Goal: Use online tool/utility: Utilize a website feature to perform a specific function

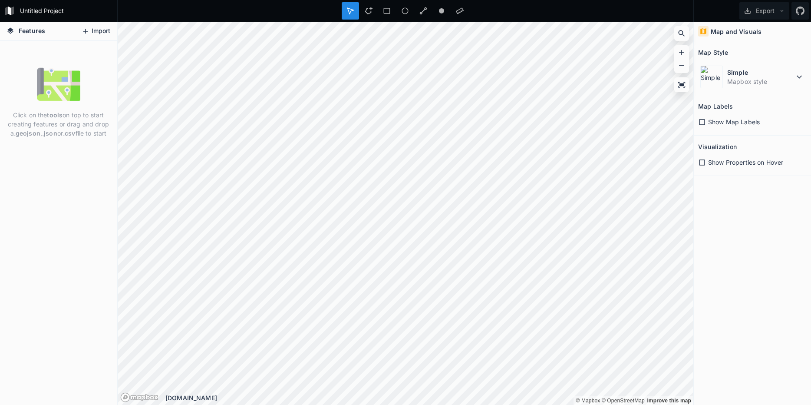
click at [96, 33] on button "Import" at bounding box center [95, 31] width 37 height 14
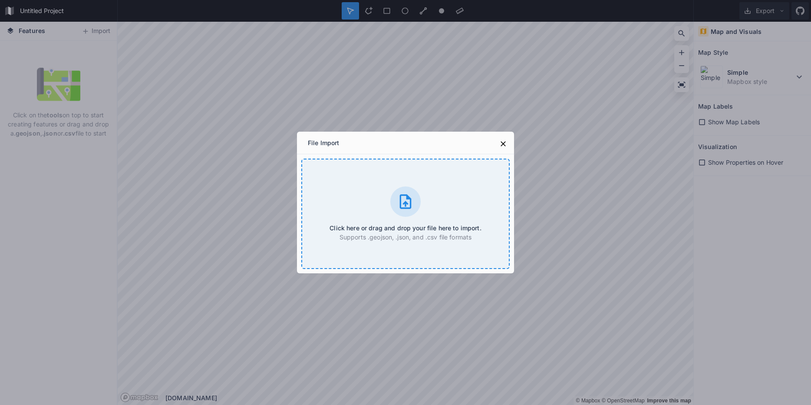
click at [405, 211] on div at bounding box center [405, 201] width 30 height 30
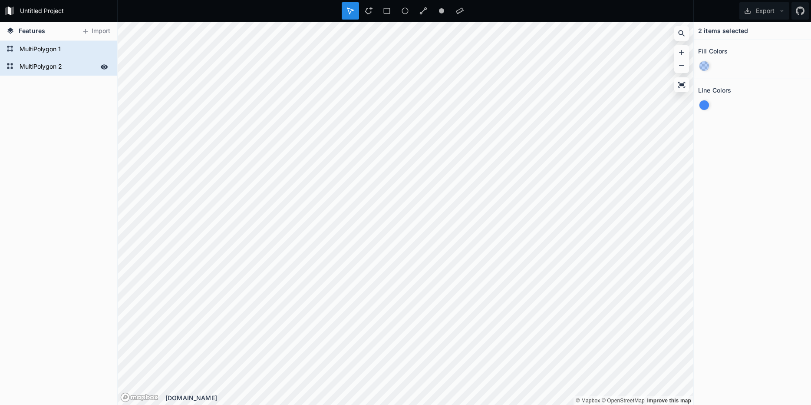
click at [46, 66] on form "MultiPolygon 2" at bounding box center [57, 66] width 81 height 13
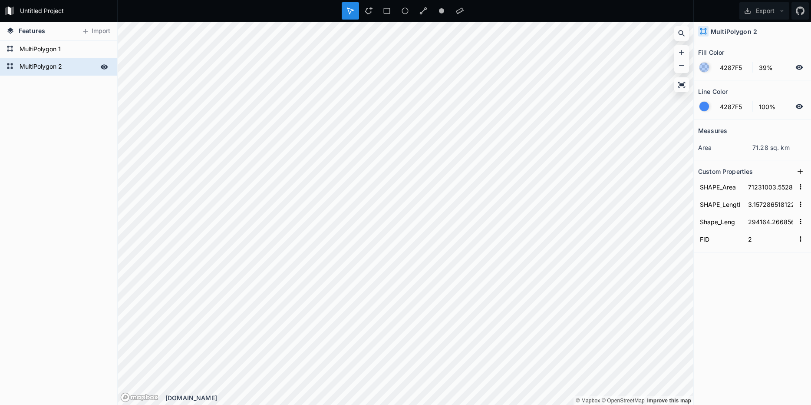
click at [104, 66] on icon at bounding box center [104, 67] width 8 height 8
click at [101, 49] on icon at bounding box center [104, 49] width 7 height 5
click at [103, 69] on icon at bounding box center [104, 66] width 7 height 5
click at [103, 50] on icon at bounding box center [104, 49] width 7 height 6
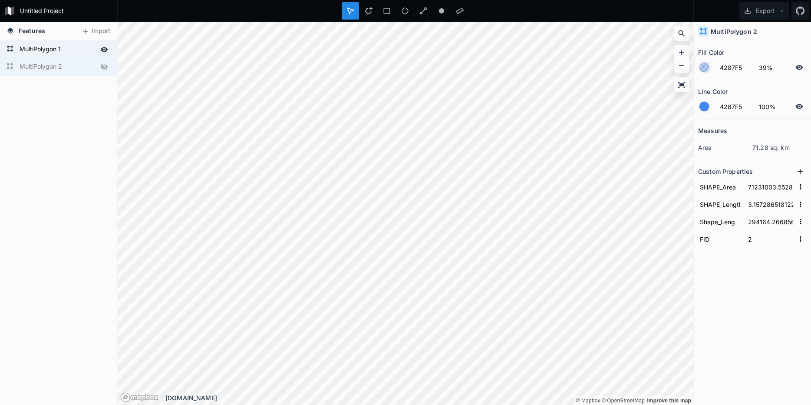
click at [103, 50] on icon at bounding box center [104, 49] width 7 height 5
click at [42, 44] on form "MultiPolygon 1" at bounding box center [57, 49] width 81 height 13
type input "88875.8011174"
type input "0.025565118010216357"
type input "2490.48266686"
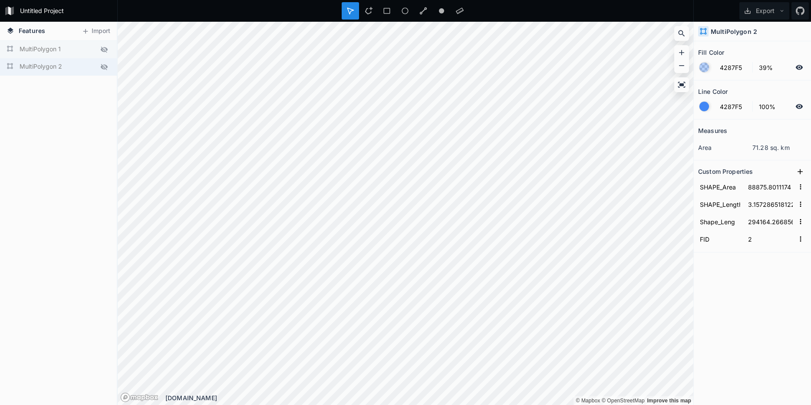
type input "1"
click at [57, 59] on icon at bounding box center [55, 58] width 8 height 8
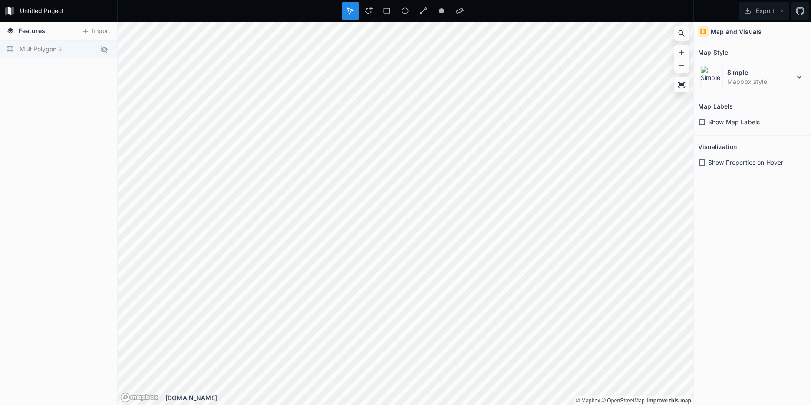
click at [104, 52] on icon at bounding box center [104, 49] width 7 height 6
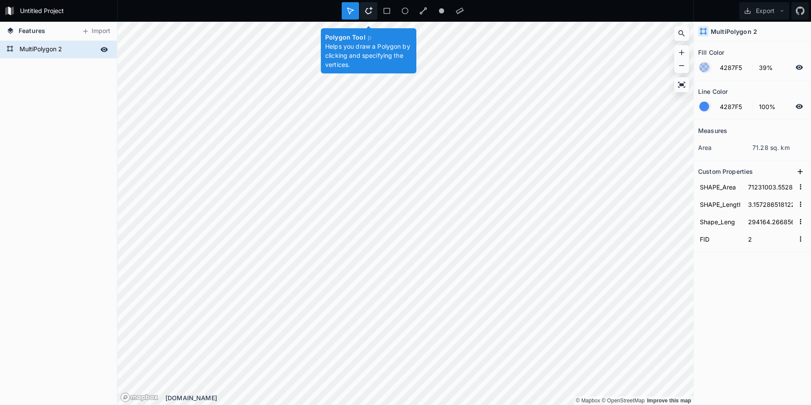
click at [374, 7] on div at bounding box center [368, 10] width 17 height 17
click at [353, 12] on icon at bounding box center [350, 11] width 8 height 8
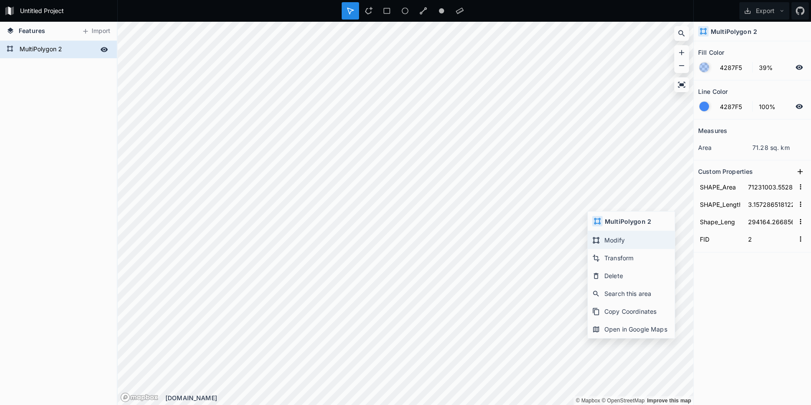
click at [635, 238] on div "Modify" at bounding box center [631, 240] width 87 height 18
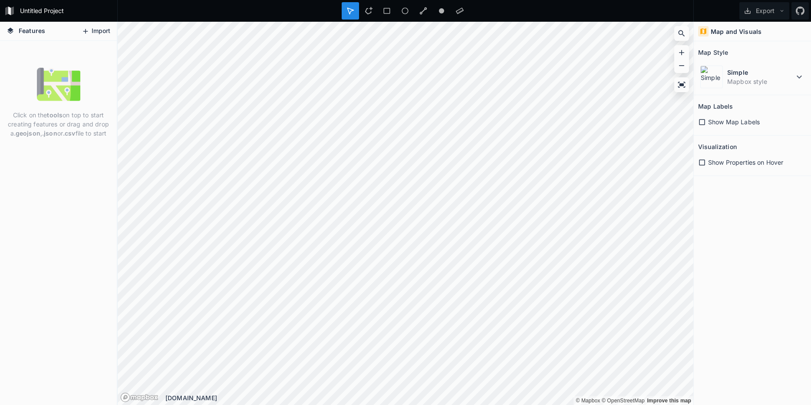
click at [95, 35] on button "Import" at bounding box center [95, 31] width 37 height 14
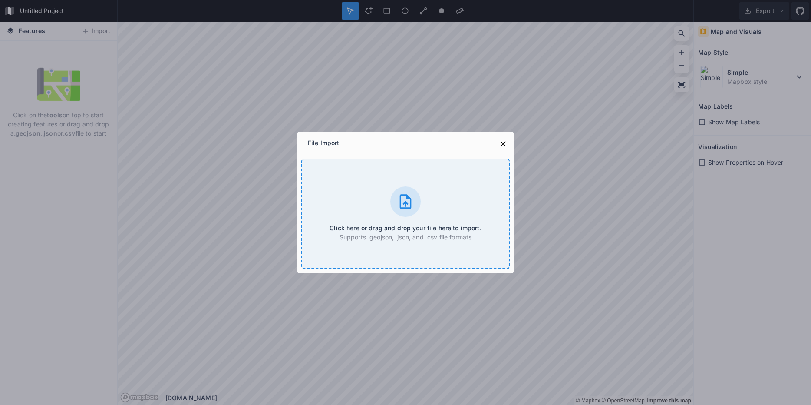
click at [396, 212] on div at bounding box center [405, 201] width 30 height 30
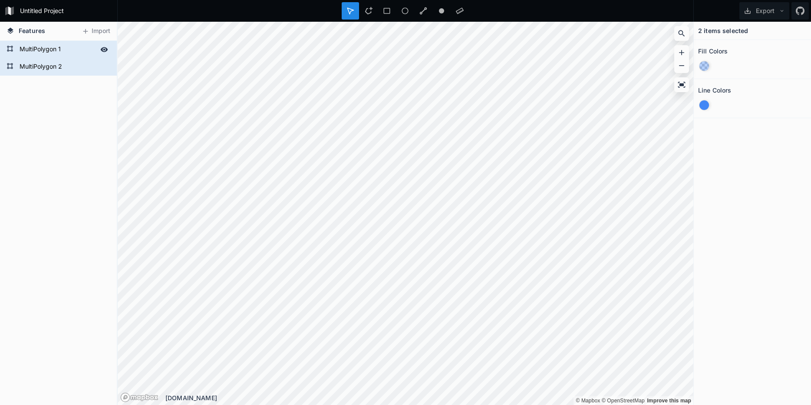
click at [102, 49] on icon at bounding box center [104, 49] width 7 height 5
click at [93, 73] on div "Delete" at bounding box center [119, 67] width 87 height 18
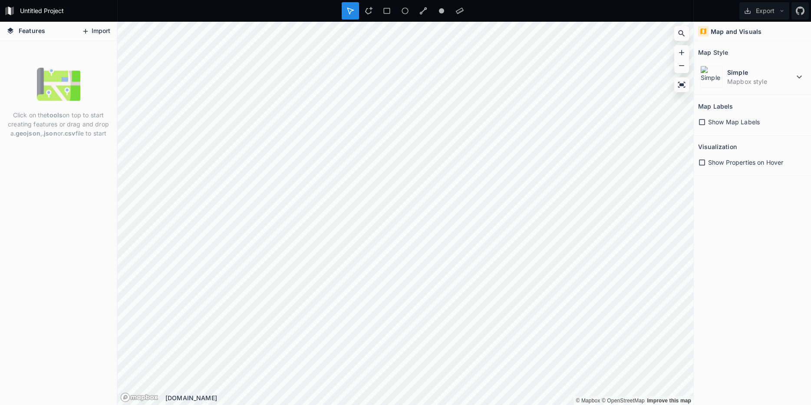
click at [89, 26] on button "Import" at bounding box center [95, 31] width 37 height 14
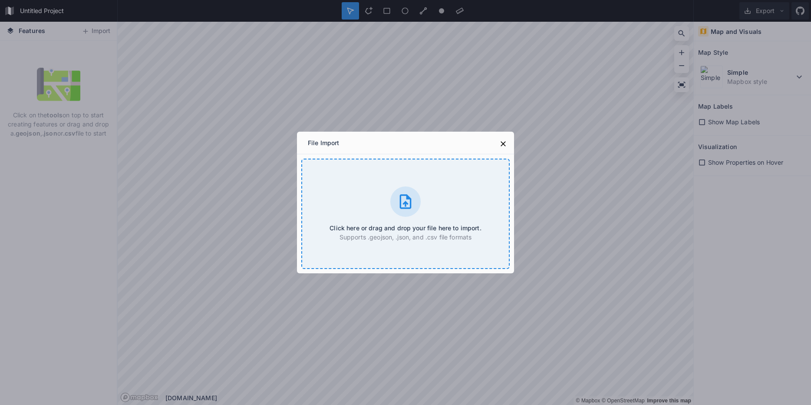
click at [410, 209] on icon at bounding box center [405, 201] width 17 height 17
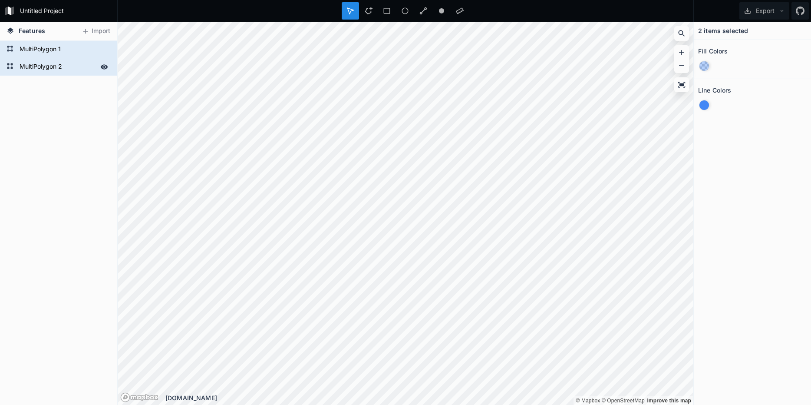
click at [64, 63] on form "MultiPolygon 2" at bounding box center [57, 66] width 81 height 13
click at [71, 69] on form "MultiPolygon 2" at bounding box center [63, 66] width 93 height 13
click at [74, 96] on div "MultiPolygon 2 MultiPolygon 1" at bounding box center [58, 223] width 117 height 364
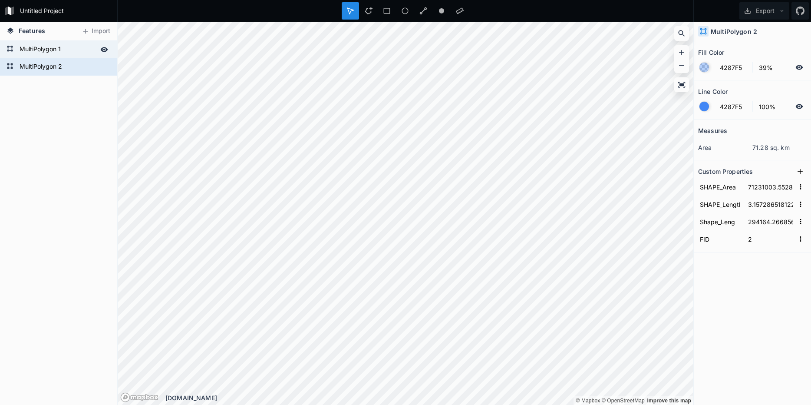
click at [60, 49] on form "MultiPolygon 1" at bounding box center [57, 49] width 81 height 13
type input "88875.8011174"
type input "0.025565118010216357"
type input "2490.48266686"
type input "1"
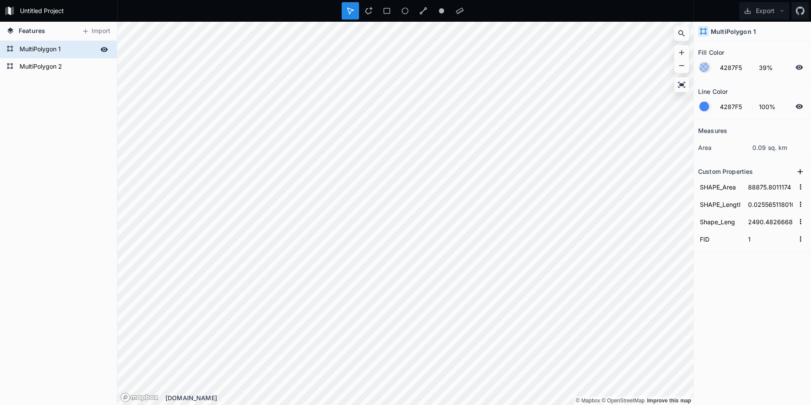
click at [105, 51] on icon at bounding box center [104, 50] width 8 height 8
click at [85, 65] on form "MultiPolygon 2" at bounding box center [57, 66] width 81 height 13
type input "71231003.5528"
type input "3.157286518122445"
type input "294164.266856"
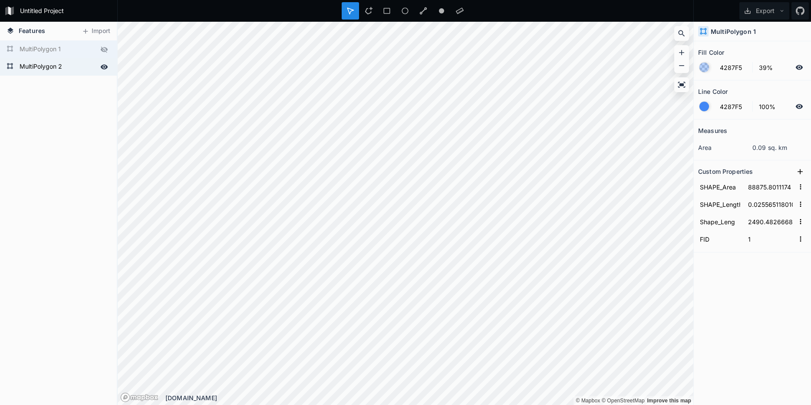
type input "2"
click at [103, 66] on icon at bounding box center [104, 67] width 8 height 8
click at [104, 52] on icon at bounding box center [104, 49] width 7 height 6
click at [83, 51] on form "MultiPolygon 1" at bounding box center [57, 49] width 81 height 13
type input "88875.8011174"
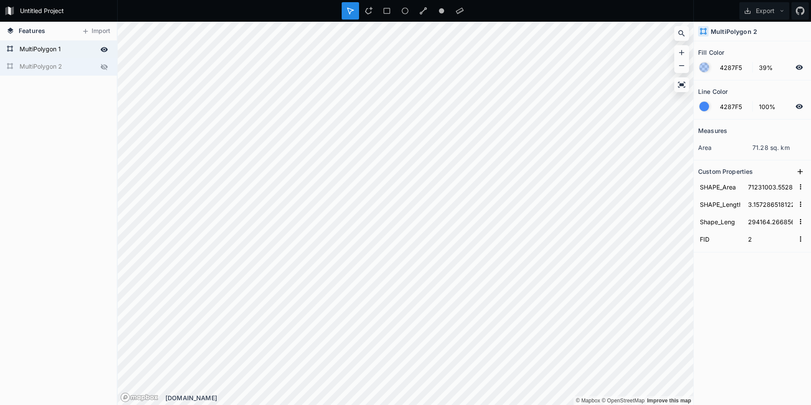
type input "0.025565118010216357"
type input "2490.48266686"
type input "1"
click at [101, 66] on div "Delete" at bounding box center [130, 65] width 87 height 18
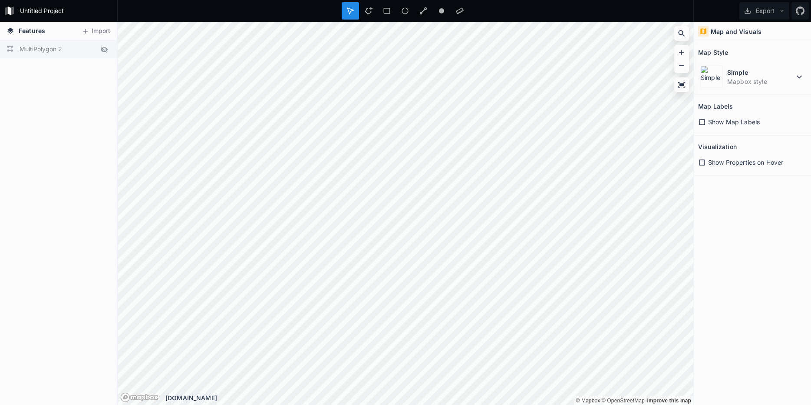
click at [103, 47] on icon at bounding box center [104, 50] width 8 height 8
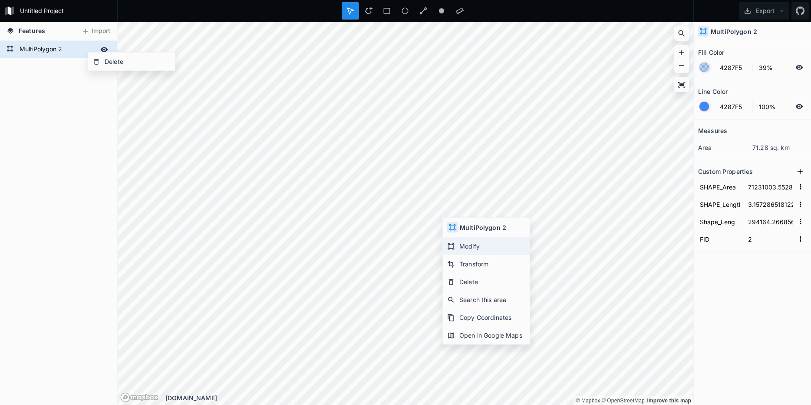
click at [485, 248] on div "Modify" at bounding box center [486, 246] width 87 height 18
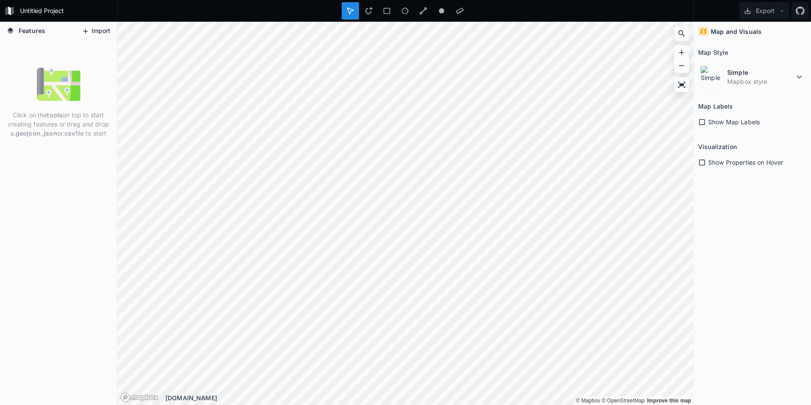
click at [93, 32] on button "Import" at bounding box center [95, 31] width 37 height 14
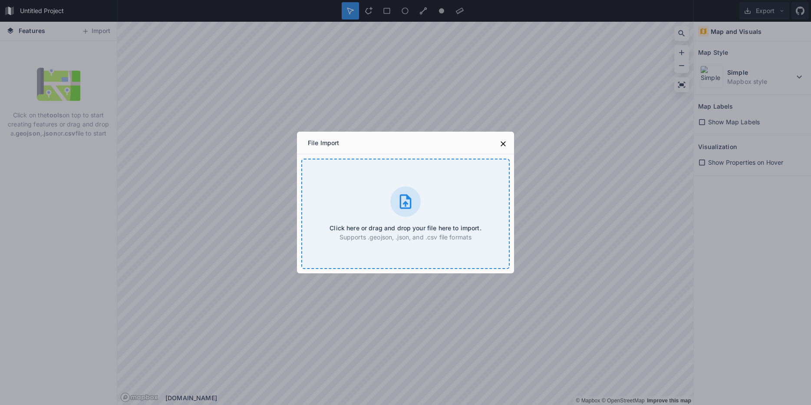
click at [416, 206] on div at bounding box center [405, 201] width 30 height 30
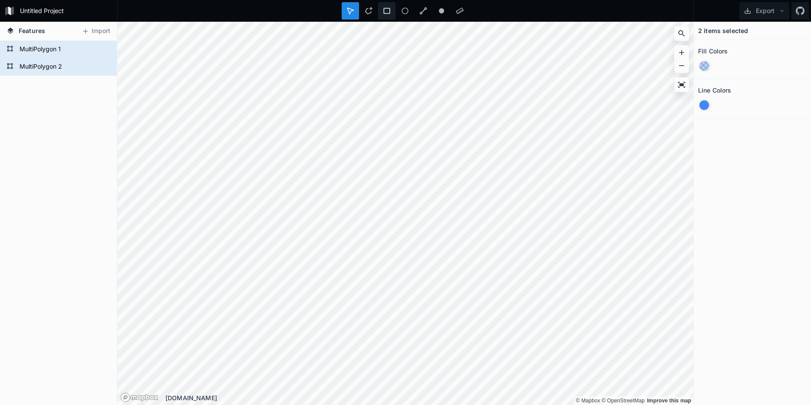
click at [386, 12] on icon at bounding box center [387, 11] width 8 height 8
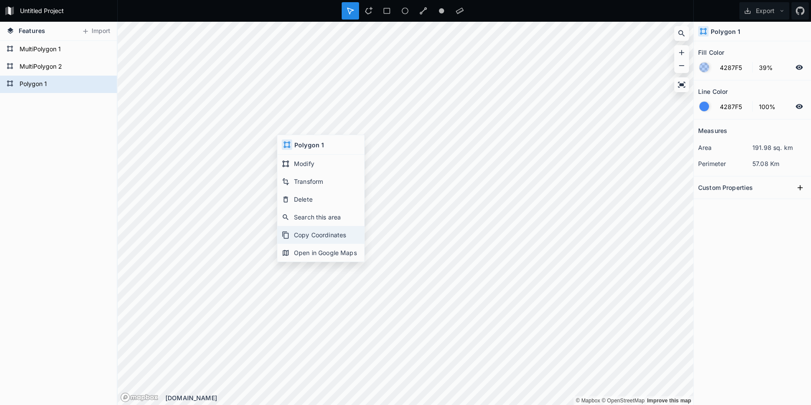
click at [301, 232] on div "Copy Coordinates" at bounding box center [320, 235] width 87 height 18
click at [68, 83] on form "Polygon 1" at bounding box center [57, 84] width 81 height 13
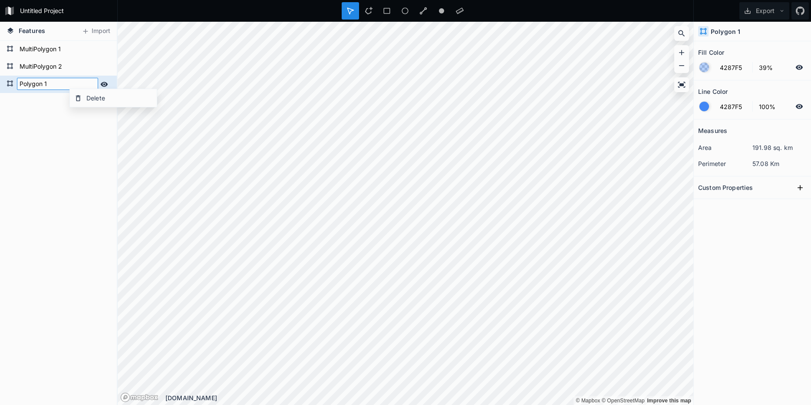
click at [30, 82] on input "Polygon 1" at bounding box center [57, 84] width 81 height 12
click at [9, 86] on icon at bounding box center [10, 83] width 7 height 7
click at [46, 190] on div "Polygon 1 MultiPolygon 2 MultiPolygon 1" at bounding box center [58, 223] width 117 height 364
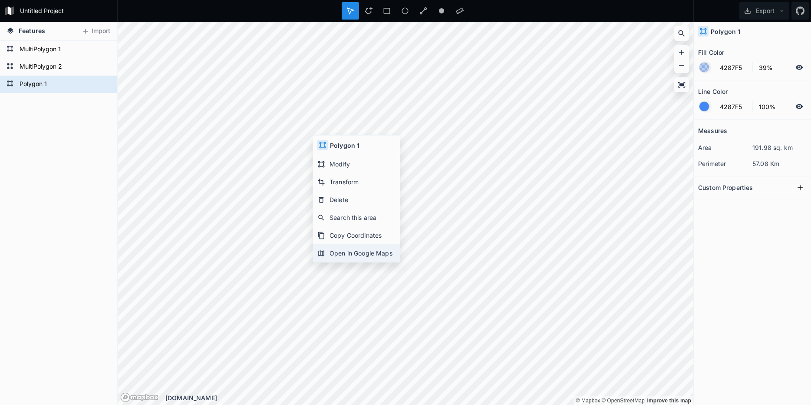
click at [339, 257] on div "Open in Google Maps" at bounding box center [356, 253] width 87 height 18
click at [35, 126] on div "Polygon 1 MultiPolygon 2 MultiPolygon 1" at bounding box center [58, 223] width 117 height 364
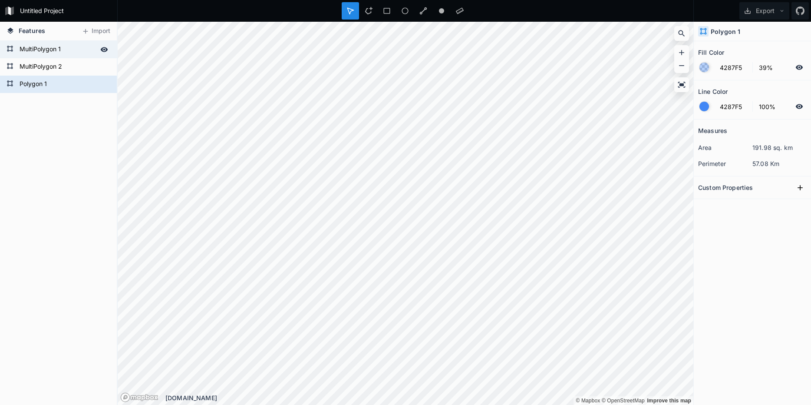
click at [62, 54] on form "MultiPolygon 1" at bounding box center [57, 49] width 81 height 13
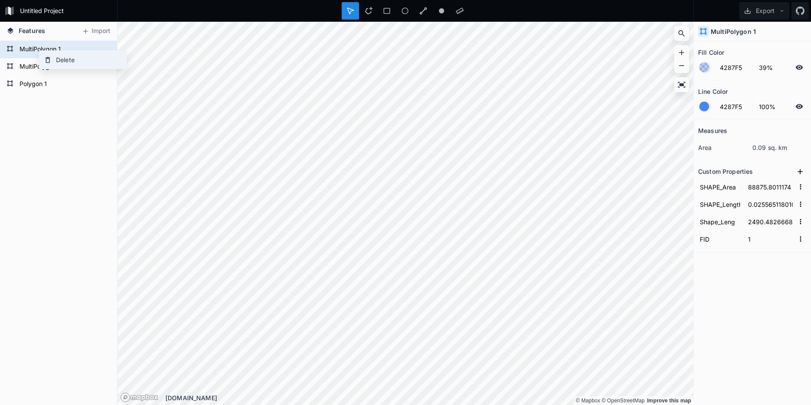
click at [66, 62] on div "Delete" at bounding box center [83, 60] width 87 height 18
click at [62, 65] on div "Delete" at bounding box center [59, 64] width 87 height 18
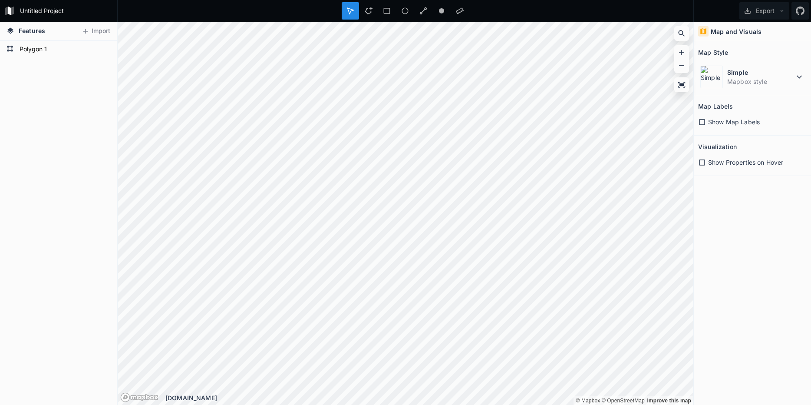
click at [54, 39] on div "Features Import" at bounding box center [58, 31] width 117 height 19
click at [55, 50] on form "Polygon 1" at bounding box center [57, 49] width 81 height 13
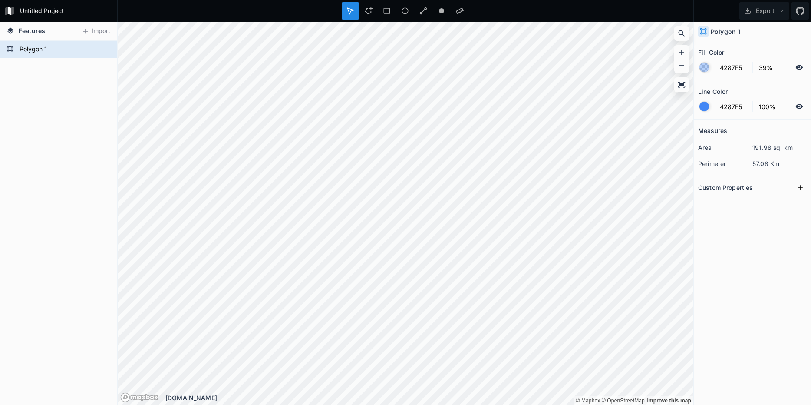
click at [52, 102] on div "Polygon 1 Polygon 1 Polygon 1" at bounding box center [58, 223] width 117 height 364
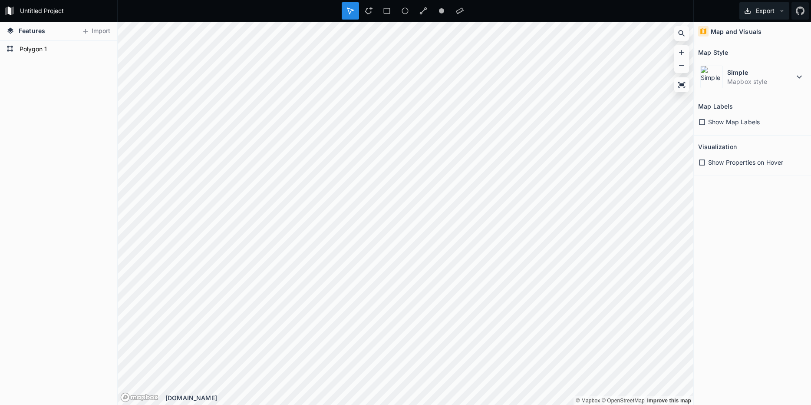
click at [758, 15] on button "Export" at bounding box center [764, 10] width 50 height 17
click at [756, 50] on div "Export as .geojson" at bounding box center [762, 50] width 87 height 18
